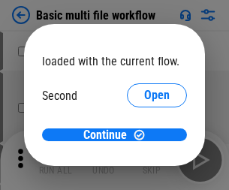
click at [144, 135] on span "Open" at bounding box center [156, 141] width 25 height 12
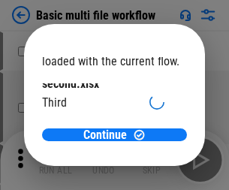
scroll to position [43, 0]
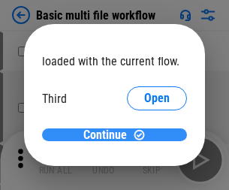
click at [109, 135] on span "Continue" at bounding box center [104, 135] width 43 height 12
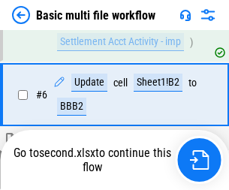
scroll to position [627, 0]
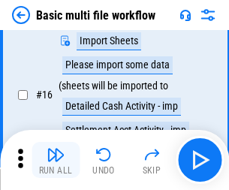
click at [55, 160] on img "button" at bounding box center [55, 154] width 18 height 18
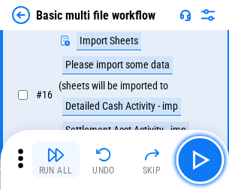
scroll to position [998, 0]
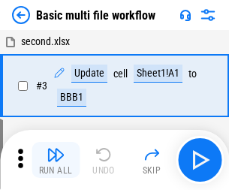
click at [55, 160] on img "button" at bounding box center [55, 154] width 18 height 18
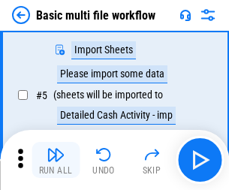
click at [55, 160] on img "button" at bounding box center [55, 154] width 18 height 18
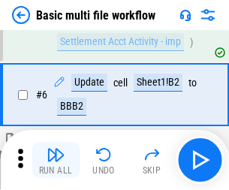
click at [55, 160] on img "button" at bounding box center [55, 154] width 18 height 18
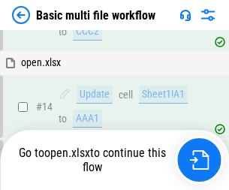
scroll to position [892, 0]
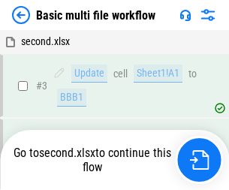
scroll to position [160, 0]
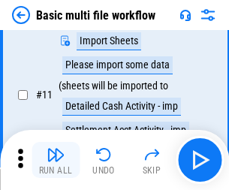
click at [55, 160] on img "button" at bounding box center [55, 154] width 18 height 18
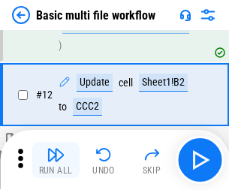
click at [55, 160] on img "button" at bounding box center [55, 154] width 18 height 18
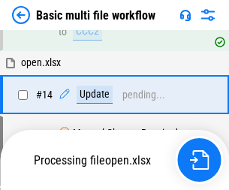
scroll to position [892, 0]
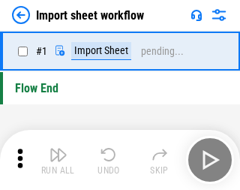
click at [55, 160] on img "button" at bounding box center [58, 154] width 18 height 18
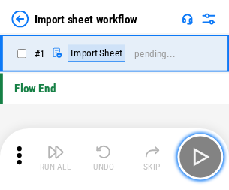
scroll to position [5, 0]
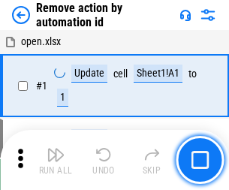
scroll to position [55, 0]
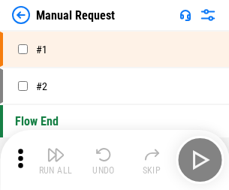
click at [55, 160] on img "button" at bounding box center [55, 154] width 18 height 18
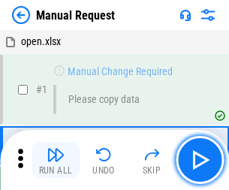
scroll to position [51, 0]
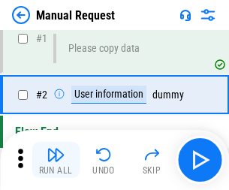
click at [55, 160] on img "button" at bounding box center [55, 154] width 18 height 18
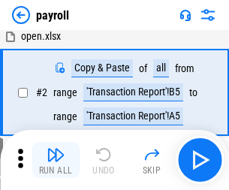
click at [55, 160] on img "button" at bounding box center [55, 154] width 18 height 18
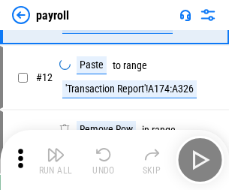
scroll to position [185, 0]
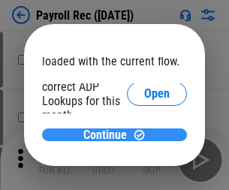
click at [109, 134] on span "Continue" at bounding box center [104, 135] width 43 height 12
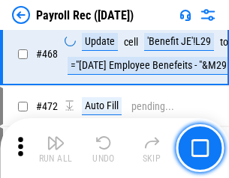
scroll to position [7988, 0]
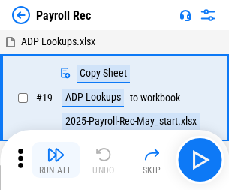
click at [55, 160] on img "button" at bounding box center [55, 154] width 18 height 18
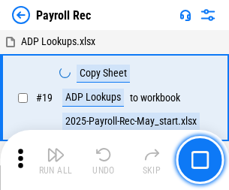
scroll to position [91, 0]
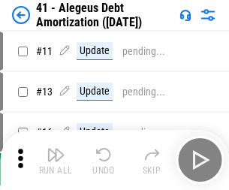
click at [55, 160] on img "button" at bounding box center [55, 154] width 18 height 18
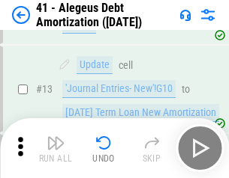
scroll to position [185, 0]
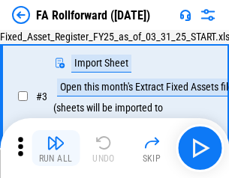
click at [55, 148] on img "button" at bounding box center [55, 143] width 18 height 18
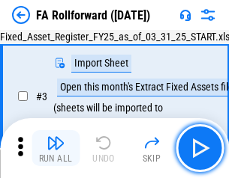
scroll to position [138, 0]
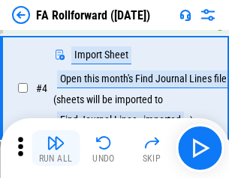
click at [55, 148] on img "button" at bounding box center [55, 143] width 18 height 18
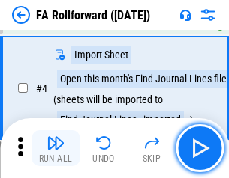
scroll to position [235, 0]
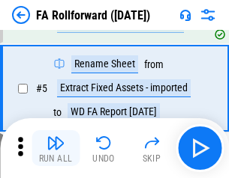
click at [55, 148] on img "button" at bounding box center [55, 143] width 18 height 18
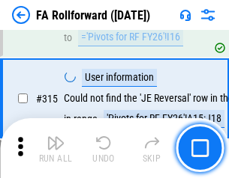
scroll to position [7133, 0]
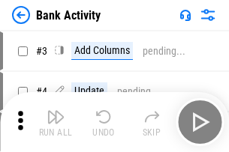
click at [55, 122] on img "button" at bounding box center [55, 117] width 18 height 18
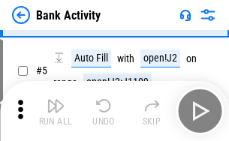
scroll to position [79, 0]
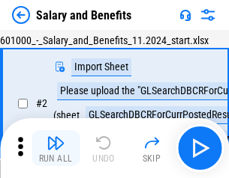
click at [55, 148] on img "button" at bounding box center [55, 143] width 18 height 18
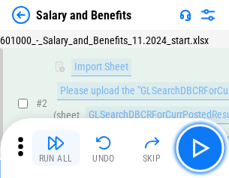
scroll to position [109, 0]
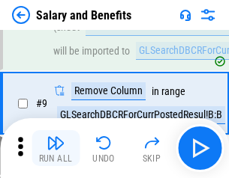
click at [55, 148] on img "button" at bounding box center [55, 143] width 18 height 18
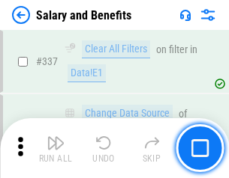
scroll to position [7018, 0]
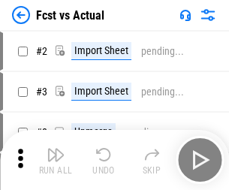
click at [55, 148] on img "button" at bounding box center [55, 154] width 18 height 18
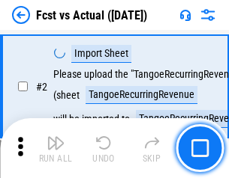
scroll to position [140, 0]
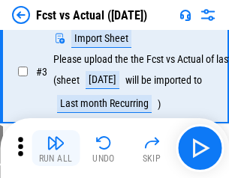
click at [55, 148] on img "button" at bounding box center [55, 143] width 18 height 18
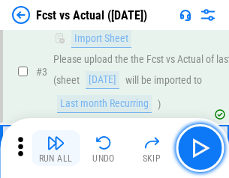
scroll to position [225, 0]
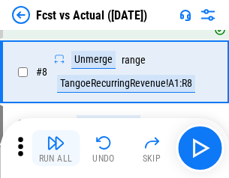
click at [55, 148] on img "button" at bounding box center [55, 143] width 18 height 18
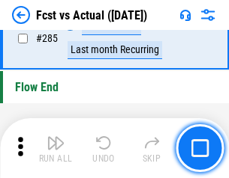
scroll to position [7094, 0]
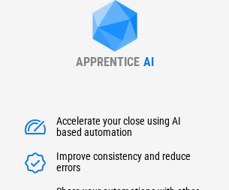
type input "******"
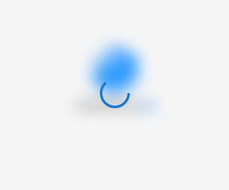
scroll to position [138, 0]
